Goal: Task Accomplishment & Management: Manage account settings

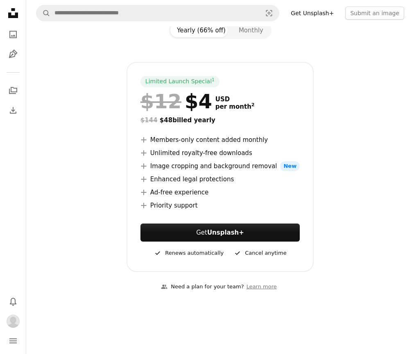
scroll to position [82, 0]
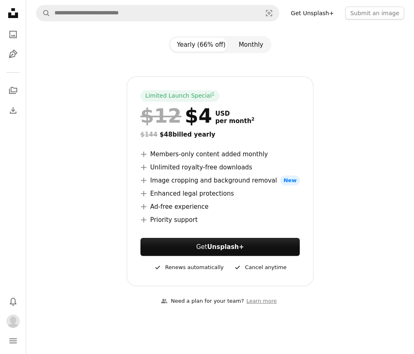
click at [244, 46] on button "Monthly" at bounding box center [251, 45] width 38 height 14
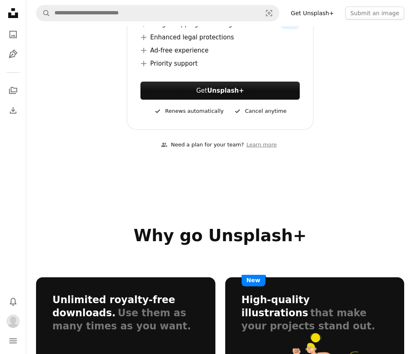
scroll to position [123, 0]
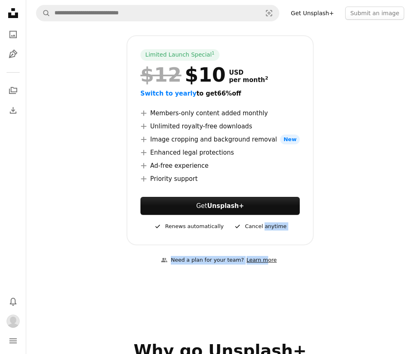
drag, startPoint x: 262, startPoint y: 225, endPoint x: 259, endPoint y: 259, distance: 34.6
click at [264, 253] on section "One simple plan unlocks everything. No bundles. No add-ons. Yearly (66% off) Mo…" at bounding box center [220, 102] width 388 height 346
click at [258, 261] on link "Learn more" at bounding box center [261, 260] width 35 height 14
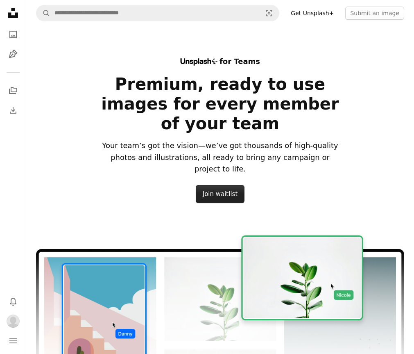
click at [219, 185] on link "Join waitlist" at bounding box center [220, 194] width 49 height 18
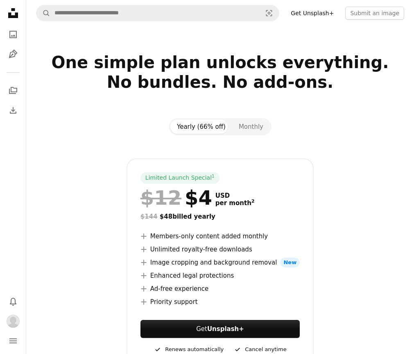
scroll to position [123, 0]
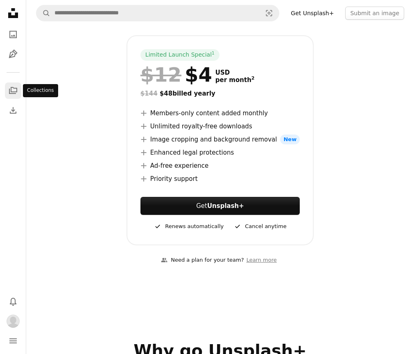
click at [9, 91] on icon "Collections" at bounding box center [13, 90] width 8 height 7
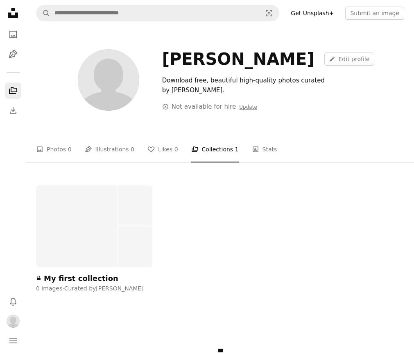
drag, startPoint x: 250, startPoint y: 305, endPoint x: 272, endPoint y: 297, distance: 23.9
click at [267, 296] on div at bounding box center [220, 306] width 369 height 20
click at [221, 28] on div "[PERSON_NAME] A pencil Edit profile Download free, beautiful high-quality photo…" at bounding box center [220, 83] width 388 height 115
drag, startPoint x: 75, startPoint y: 223, endPoint x: 83, endPoint y: 220, distance: 8.6
click at [75, 223] on div at bounding box center [76, 226] width 81 height 82
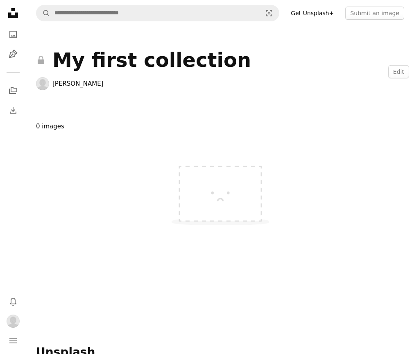
click at [236, 199] on img at bounding box center [220, 189] width 123 height 92
click at [219, 187] on img at bounding box center [220, 189] width 123 height 92
click at [401, 64] on div "A lock My first collection [PERSON_NAME] Edit" at bounding box center [220, 72] width 388 height 93
click at [401, 71] on button "Edit" at bounding box center [399, 71] width 21 height 13
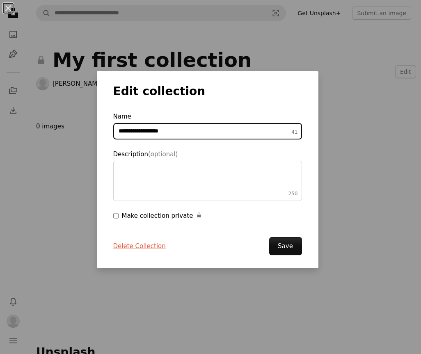
click at [199, 136] on input "**********" at bounding box center [207, 131] width 189 height 16
click at [221, 137] on input "**********" at bounding box center [207, 131] width 189 height 16
drag, startPoint x: 221, startPoint y: 137, endPoint x: 89, endPoint y: 139, distance: 132.4
click at [89, 139] on div "**********" at bounding box center [210, 177] width 421 height 354
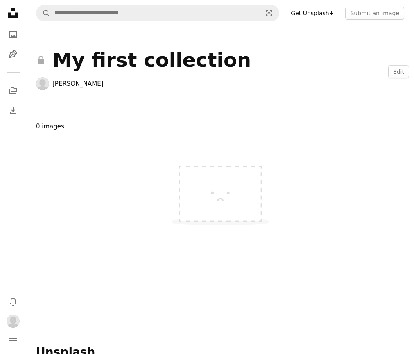
click at [225, 182] on img at bounding box center [220, 189] width 123 height 92
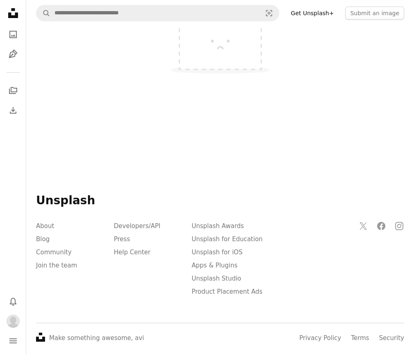
scroll to position [3, 0]
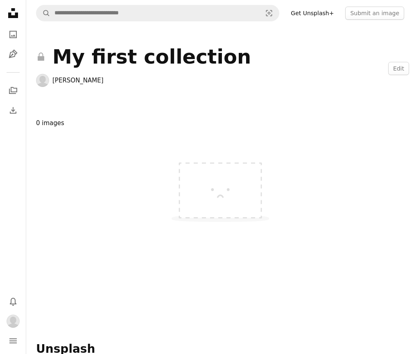
click at [16, 19] on icon "Unsplash logo Unsplash Home" at bounding box center [13, 13] width 16 height 16
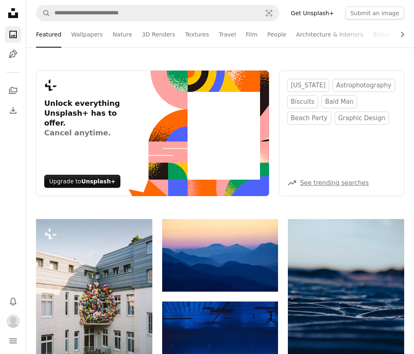
click at [366, 155] on section "[US_STATE] astrophotography biscuits bald man beach party graphic design A tren…" at bounding box center [341, 133] width 125 height 125
click at [300, 89] on link "[US_STATE]" at bounding box center [308, 85] width 42 height 13
click at [11, 16] on icon at bounding box center [13, 13] width 10 height 10
click at [19, 36] on link "A photo" at bounding box center [13, 34] width 16 height 16
click at [16, 94] on icon "A stack of folders" at bounding box center [13, 91] width 10 height 10
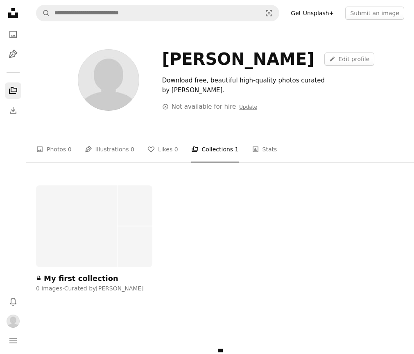
click at [202, 102] on div "An X outlined Not available for hire Update" at bounding box center [209, 107] width 95 height 10
click at [241, 104] on link "Update" at bounding box center [248, 107] width 18 height 6
